Goal: Entertainment & Leisure: Browse casually

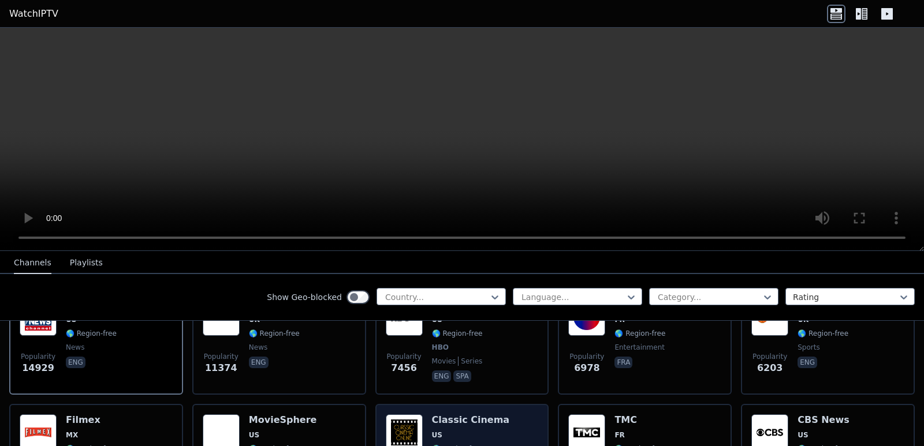
scroll to position [231, 0]
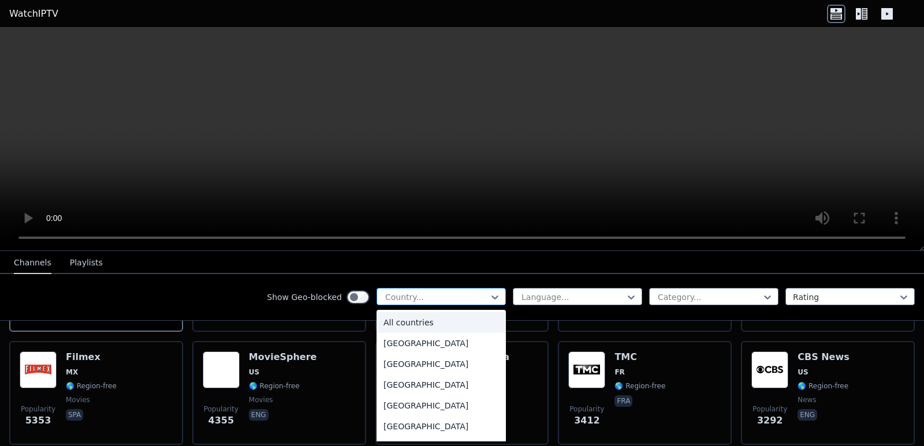
click at [412, 292] on div at bounding box center [436, 298] width 105 height 12
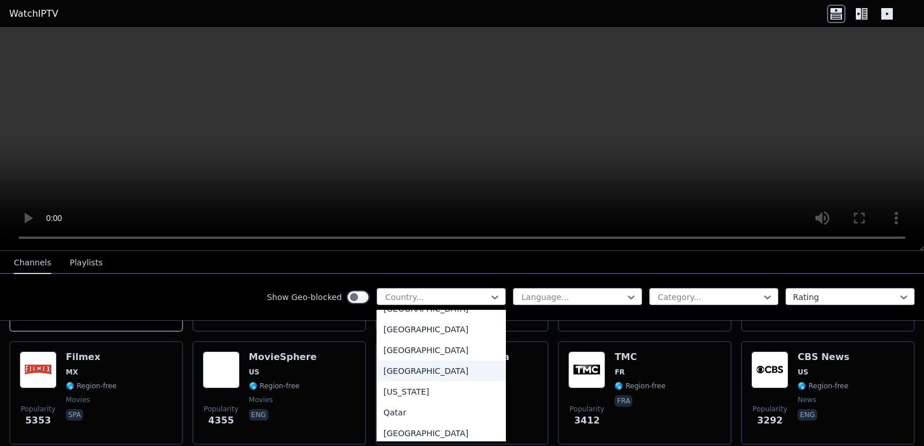
click at [399, 372] on div "[GEOGRAPHIC_DATA]" at bounding box center [441, 371] width 129 height 21
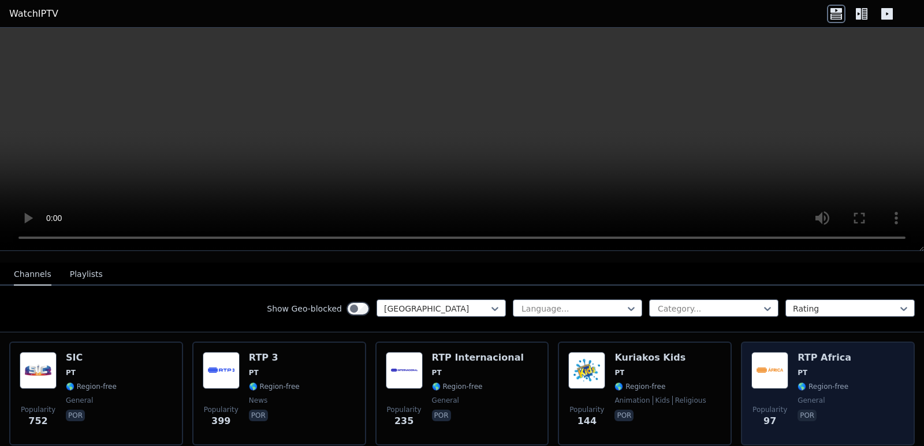
scroll to position [116, 0]
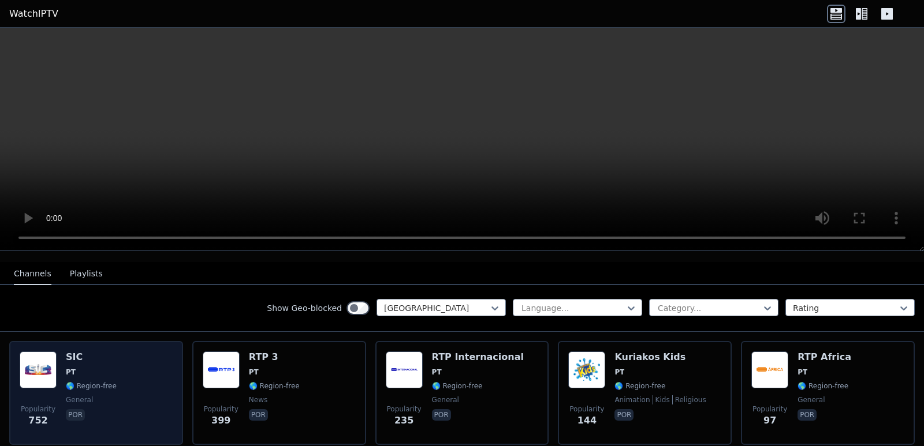
click at [135, 353] on div "Popularity 752 SIC PT 🌎 Region-free general por" at bounding box center [96, 393] width 153 height 83
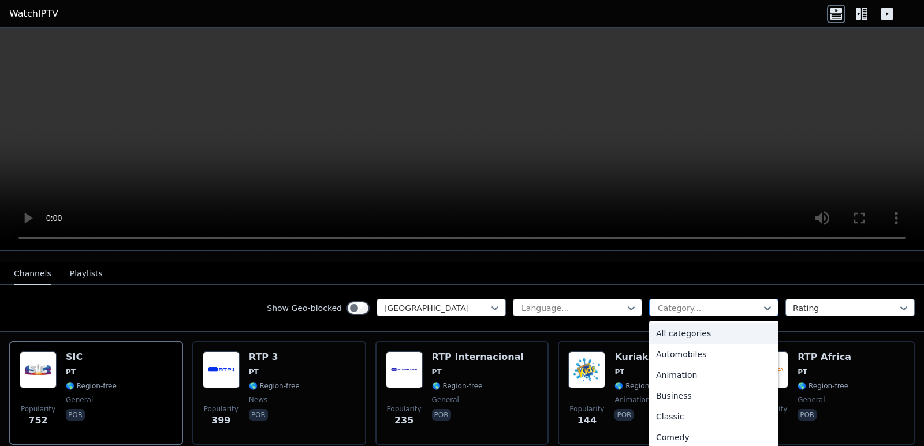
click at [662, 303] on div at bounding box center [709, 309] width 105 height 12
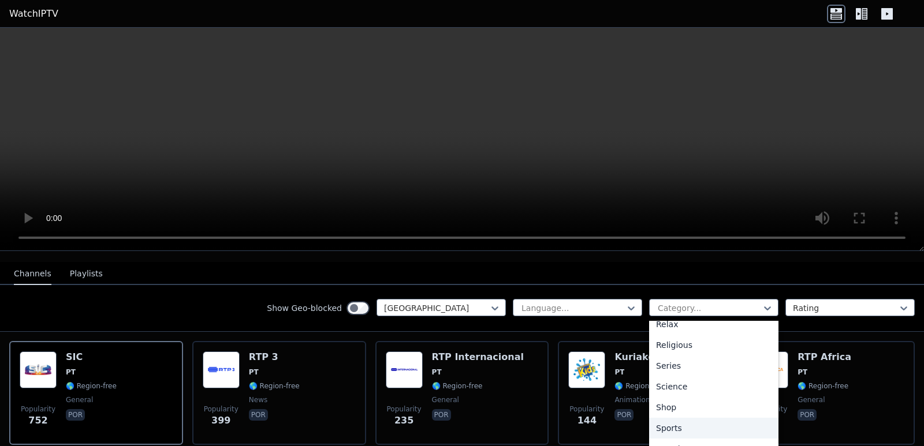
scroll to position [435, 0]
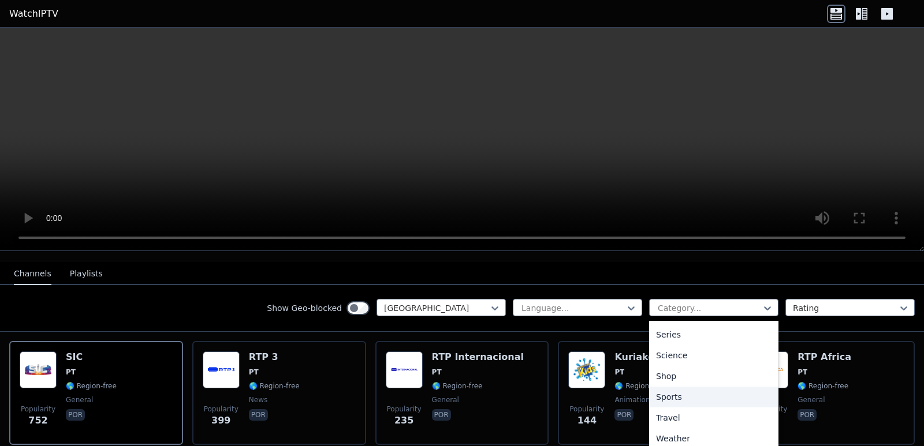
click at [671, 388] on div "Sports" at bounding box center [713, 397] width 129 height 21
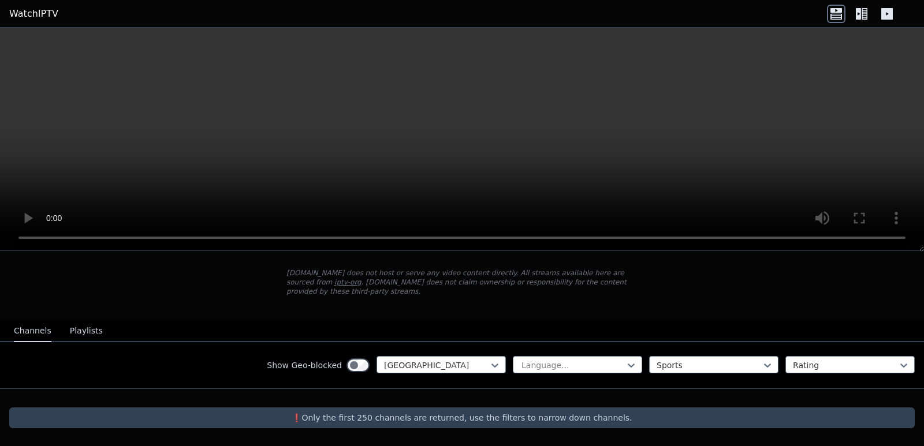
scroll to position [49, 0]
